Goal: Information Seeking & Learning: Learn about a topic

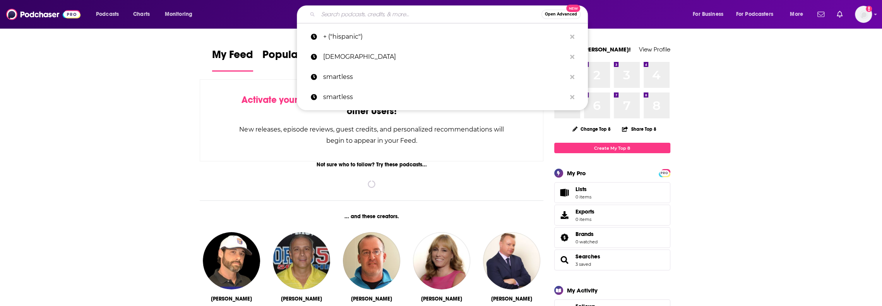
click at [374, 15] on input "Search podcasts, credits, & more..." at bounding box center [429, 14] width 223 height 12
paste input "Eye on College Basketball"
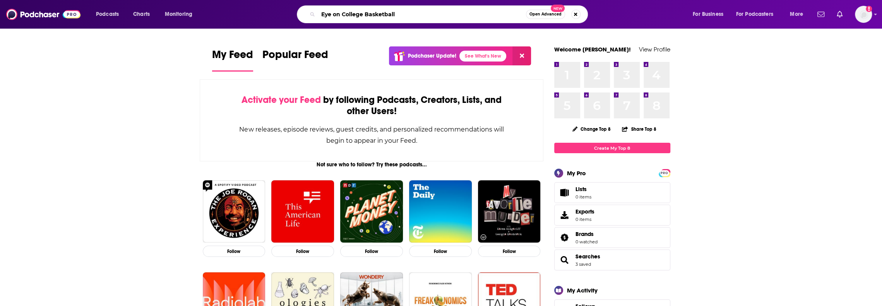
type input "Eye on College Basketball"
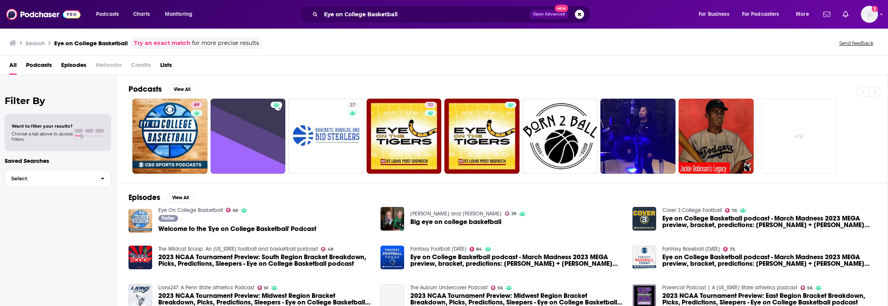
click at [136, 216] on img "Welcome to the 'Eye on College Basketball' Podcast" at bounding box center [140, 221] width 24 height 24
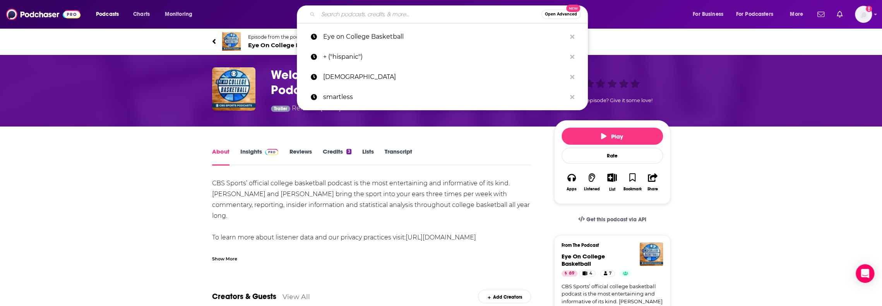
click at [358, 15] on input "Search podcasts, credits, & more..." at bounding box center [429, 14] width 223 height 12
paste input "March Madness 365"
type input "March Madness 365"
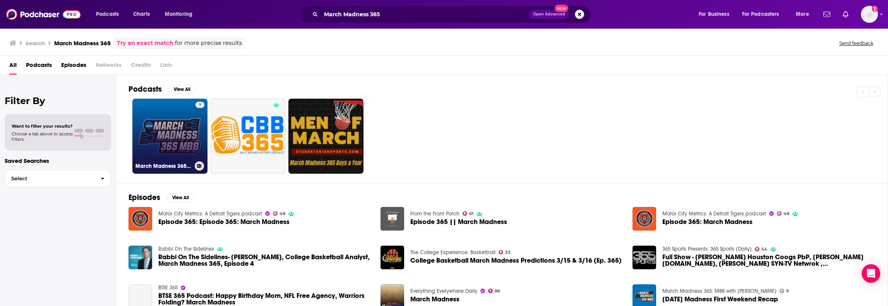
click at [180, 142] on link "[DATE] Madness 365: MBB with [PERSON_NAME]" at bounding box center [169, 136] width 75 height 75
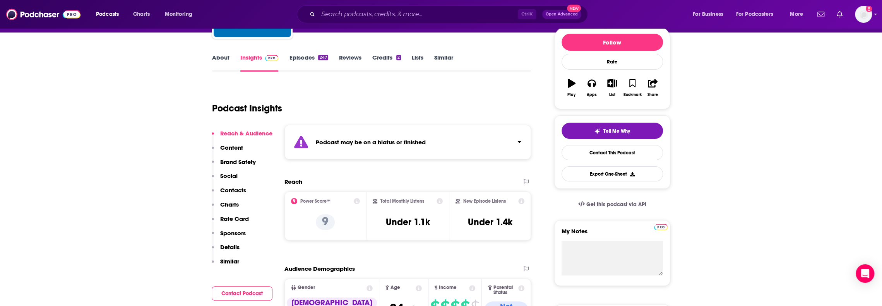
scroll to position [116, 0]
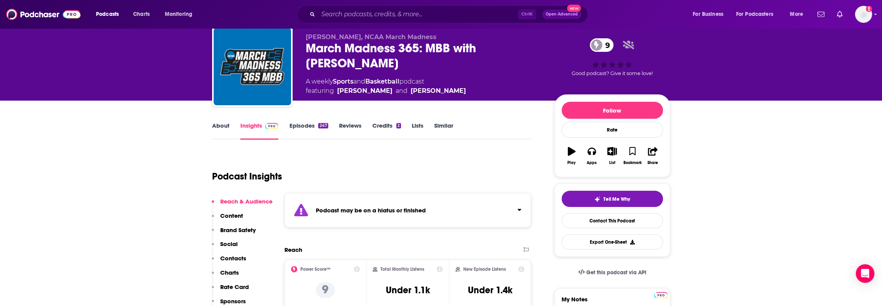
scroll to position [0, 0]
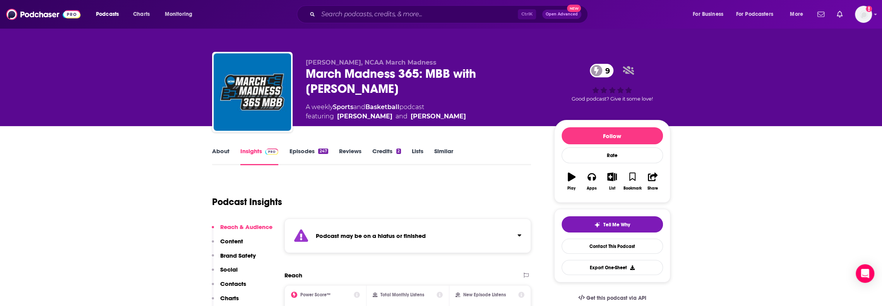
click at [521, 235] on icon "Click to expand status details" at bounding box center [519, 236] width 3 height 2
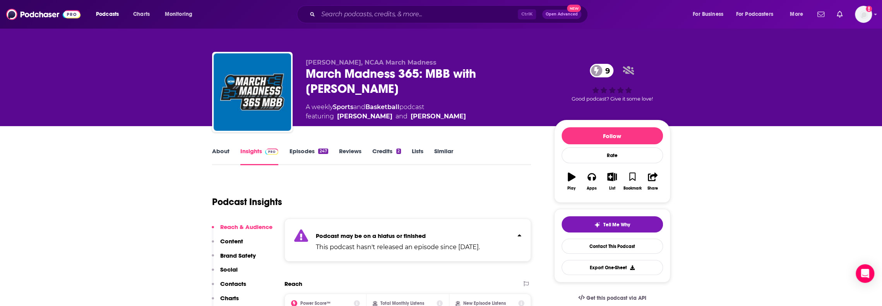
drag, startPoint x: 339, startPoint y: 250, endPoint x: 505, endPoint y: 253, distance: 165.3
click at [498, 254] on div "Podcast may be on a hiatus or finished This podcast hasn't released an episode …" at bounding box center [407, 240] width 247 height 43
